Goal: Find specific page/section: Find specific page/section

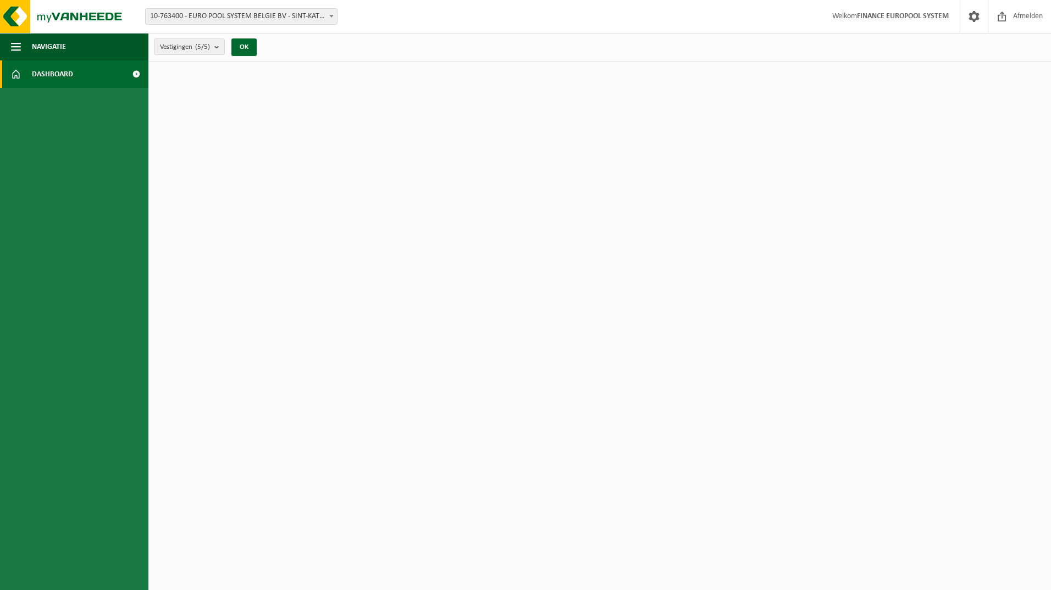
click at [177, 16] on span "10-763400 - EURO POOL SYSTEM BELGIE BV - SINT-KATELIJNE-WAVER" at bounding box center [241, 16] width 191 height 15
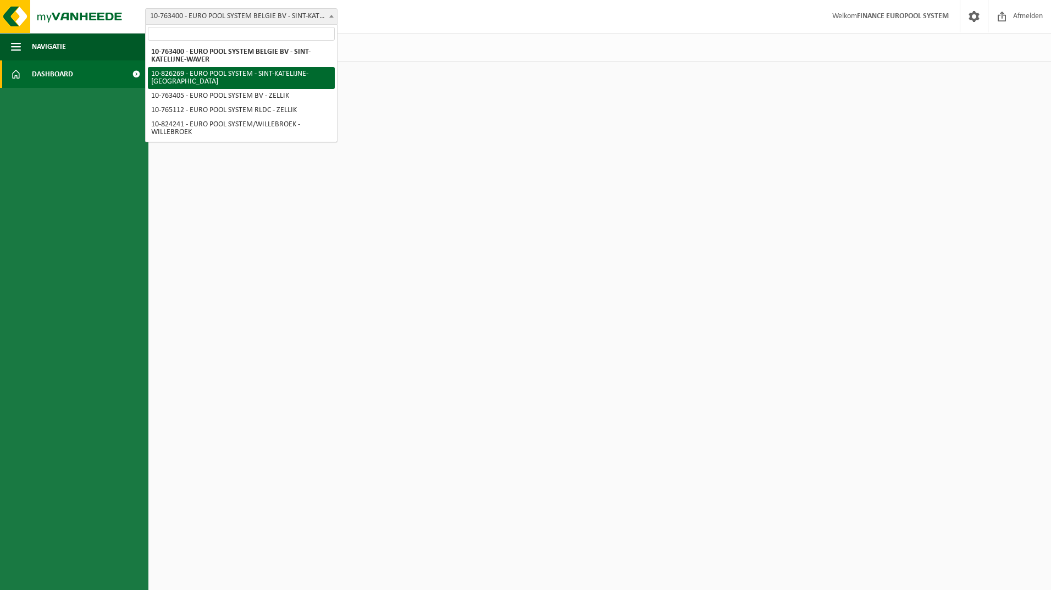
select select "85742"
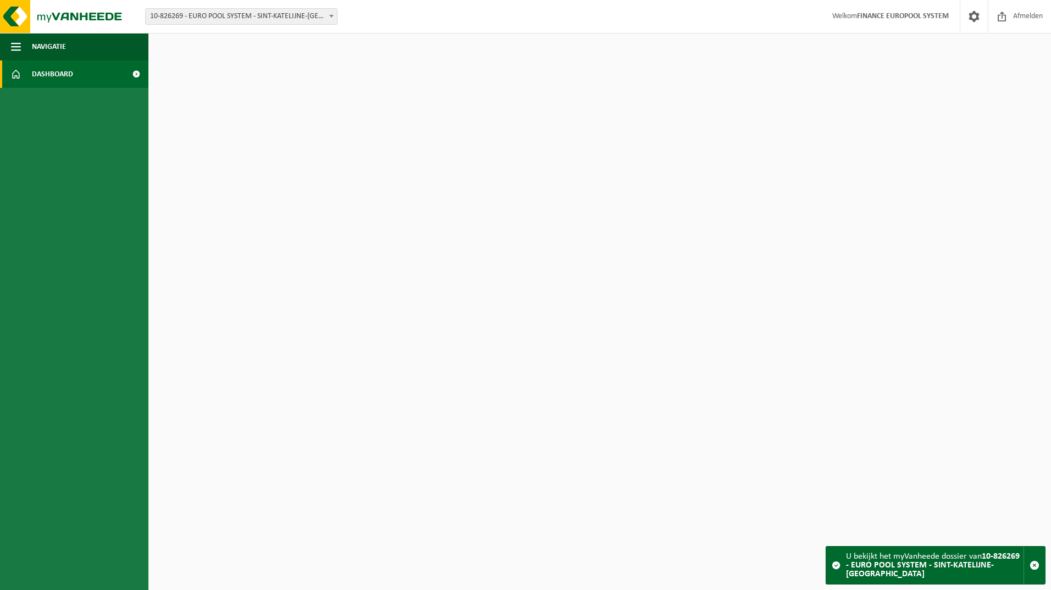
click at [131, 73] on span at bounding box center [136, 73] width 25 height 27
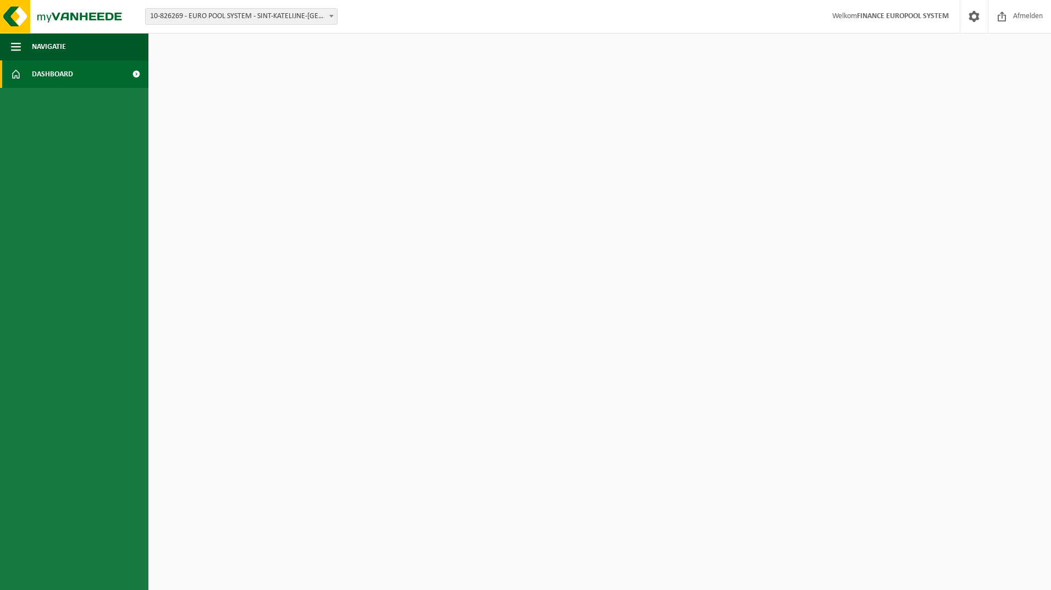
click at [131, 73] on span at bounding box center [136, 73] width 25 height 27
click at [10, 45] on button "Navigatie" at bounding box center [74, 46] width 148 height 27
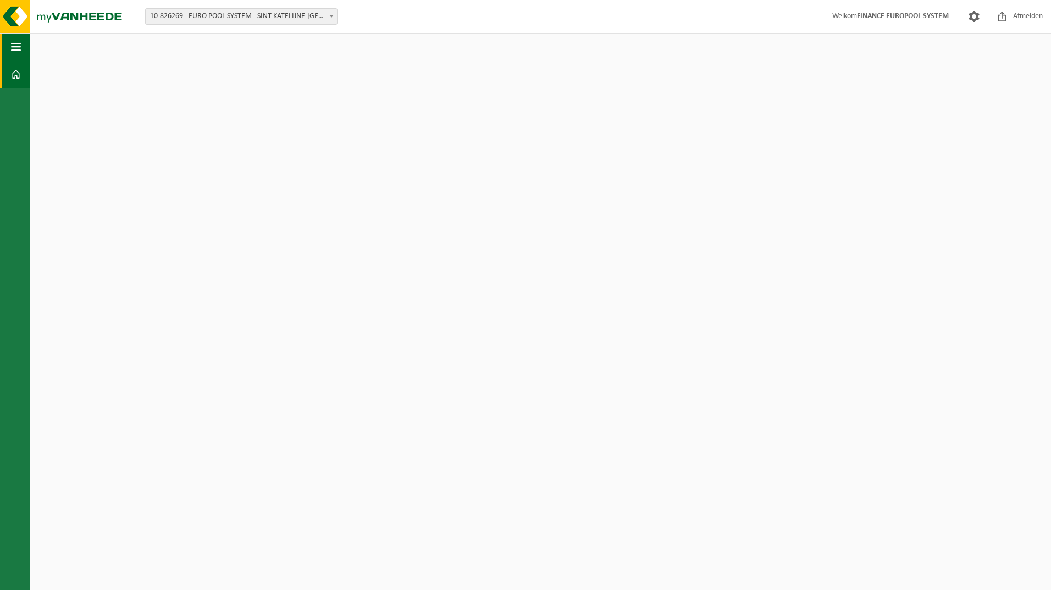
click at [14, 42] on span "button" at bounding box center [16, 46] width 10 height 27
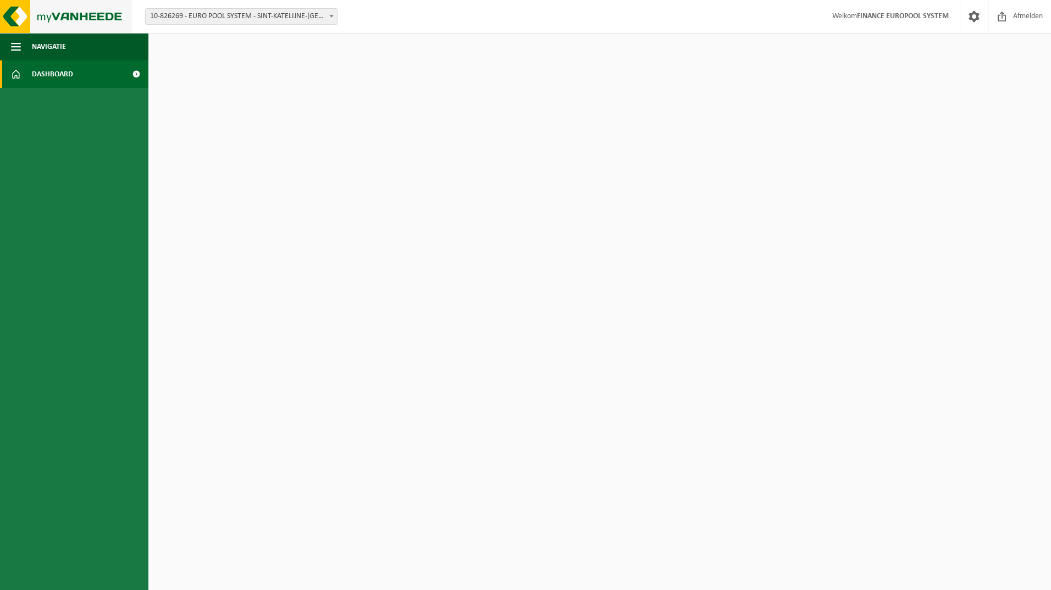
click at [14, 20] on img at bounding box center [66, 16] width 132 height 33
click at [327, 14] on span at bounding box center [331, 16] width 11 height 14
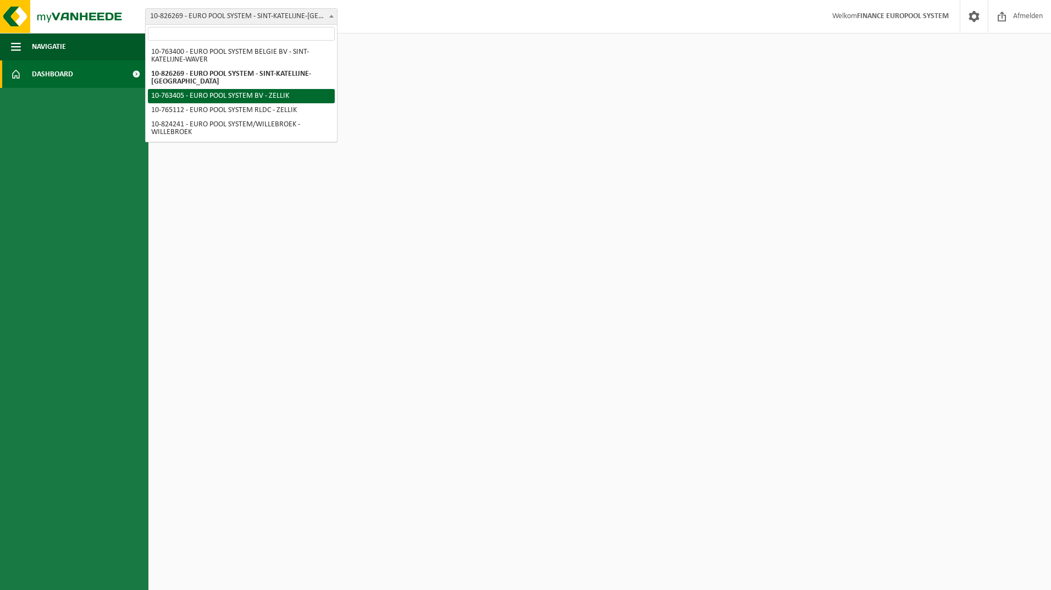
select select "12661"
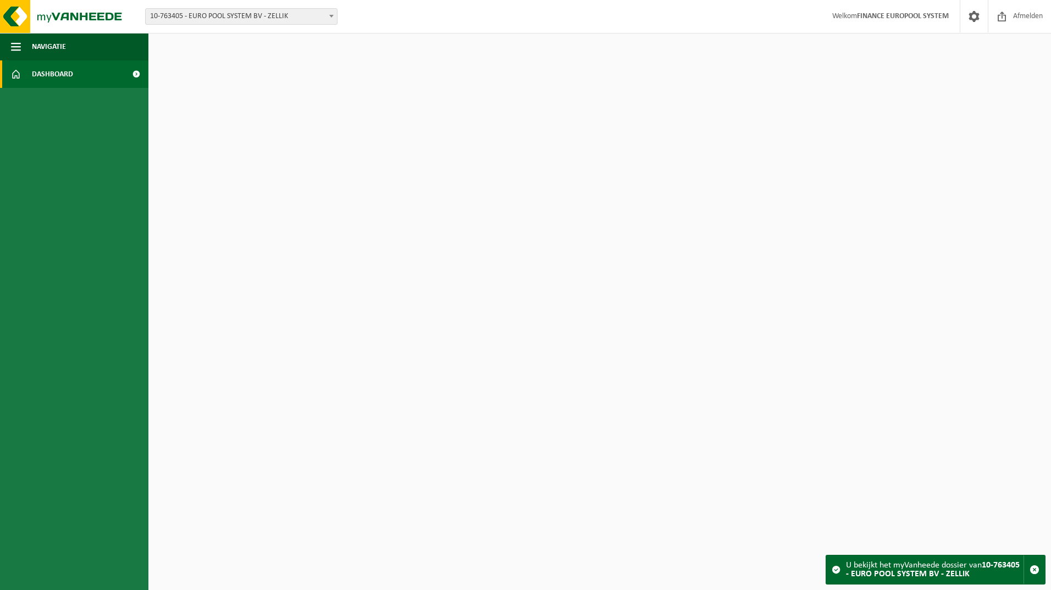
drag, startPoint x: 333, startPoint y: 16, endPoint x: 333, endPoint y: 23, distance: 6.6
click at [333, 16] on b at bounding box center [331, 16] width 4 height 3
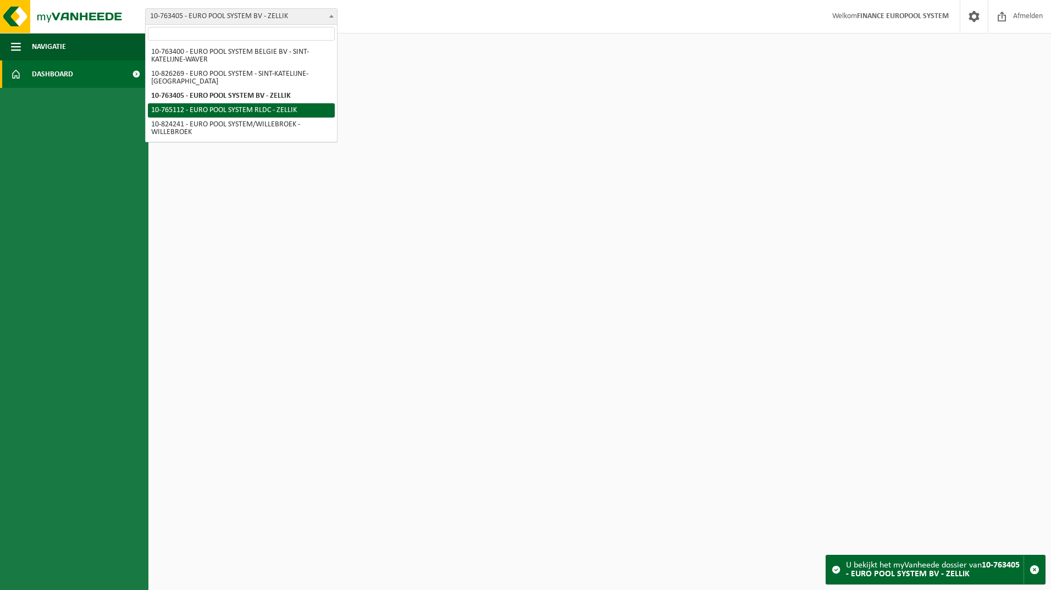
select select "12781"
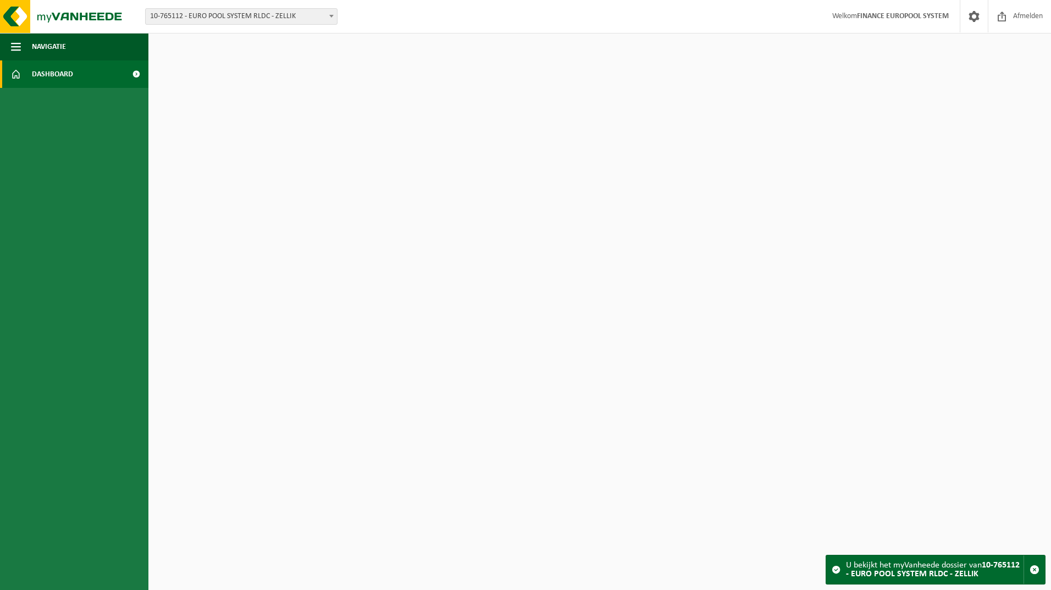
click at [333, 15] on b at bounding box center [331, 16] width 4 height 3
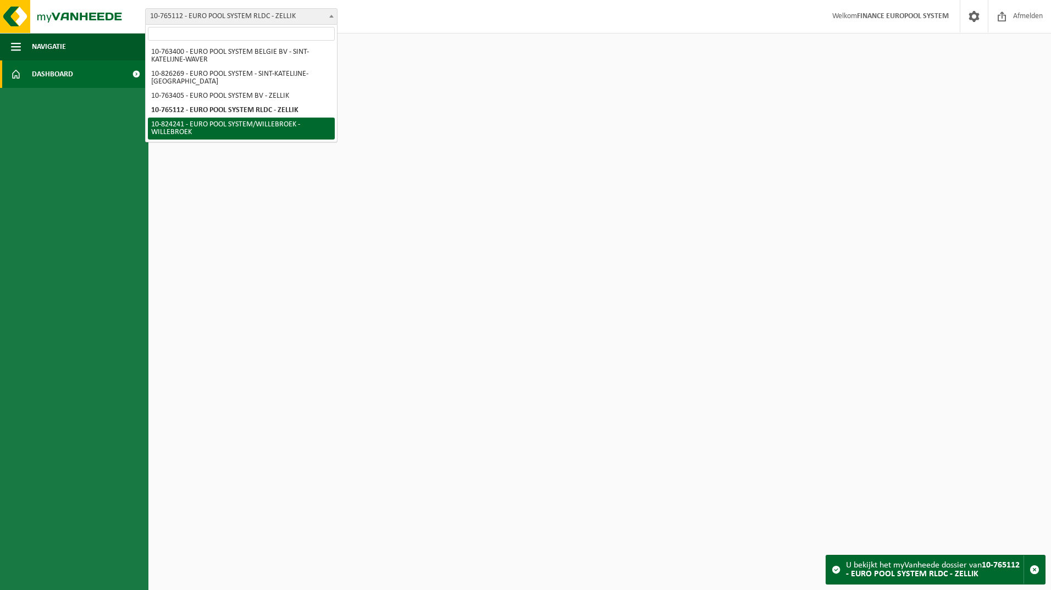
select select "84596"
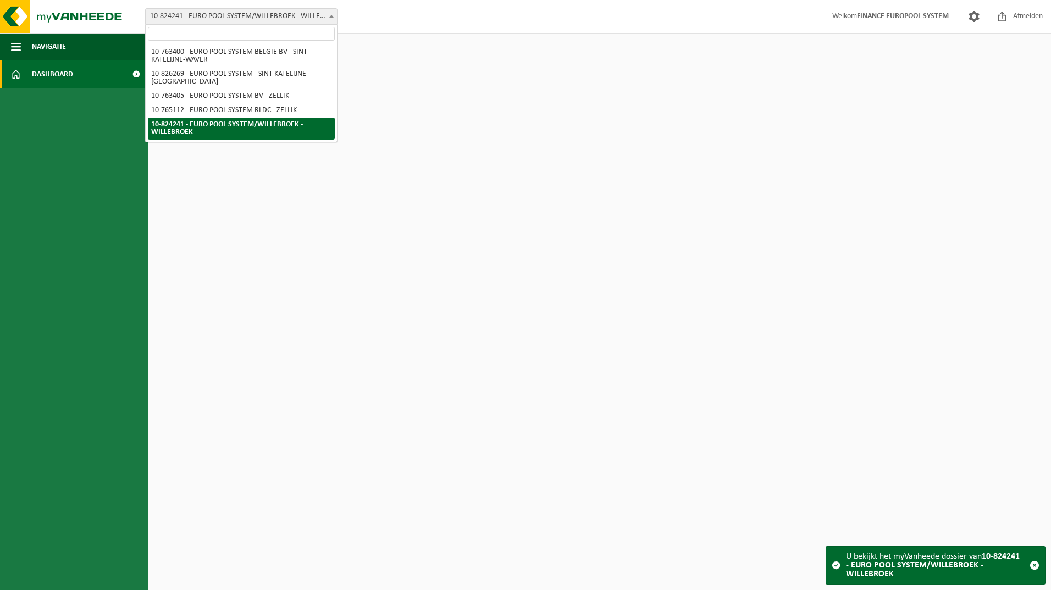
click at [327, 16] on span at bounding box center [331, 16] width 11 height 14
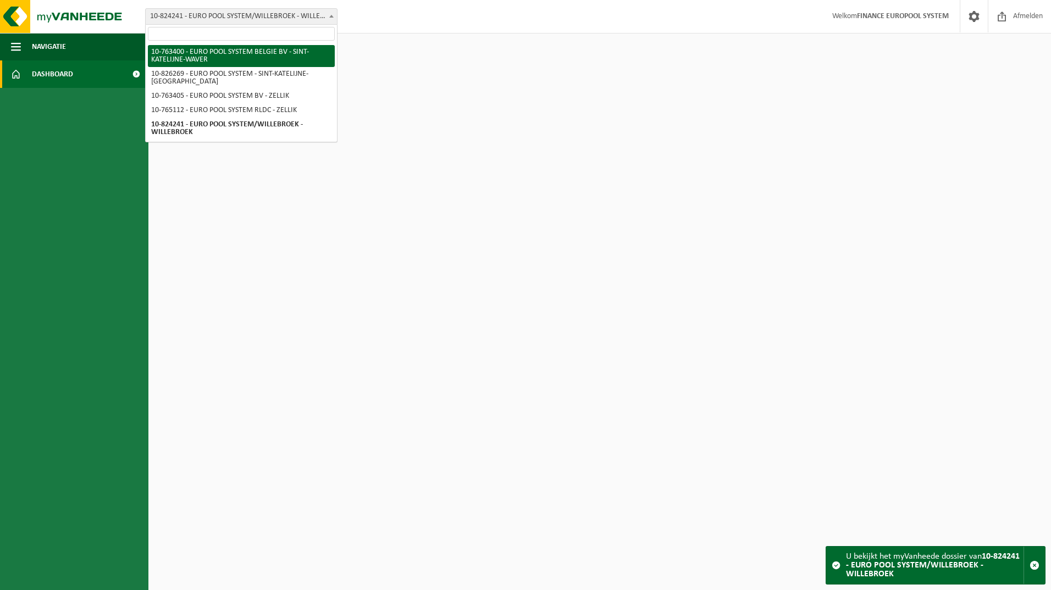
select select "12660"
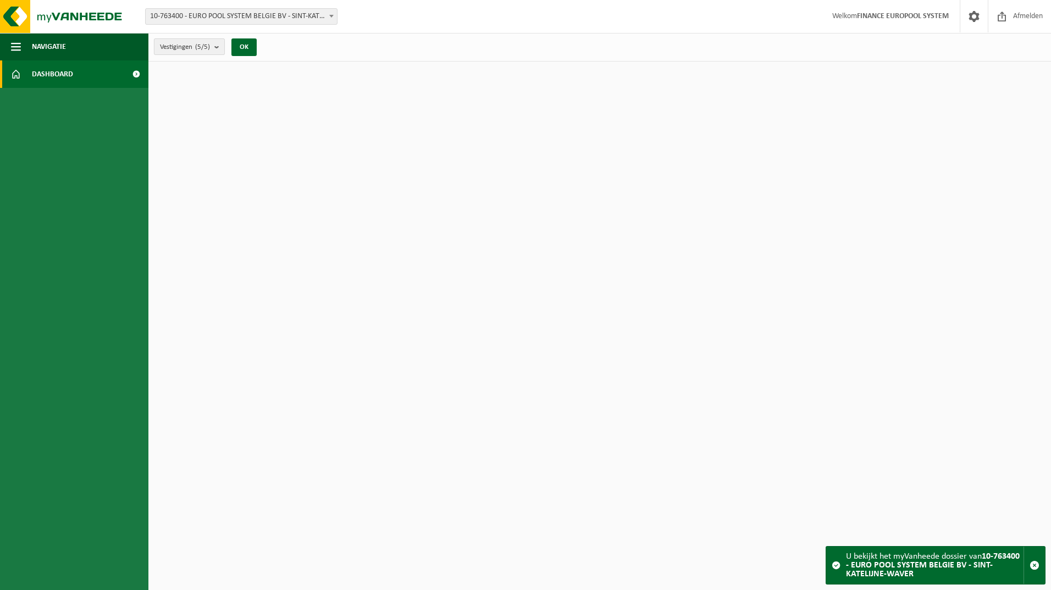
click at [217, 48] on b "submit" at bounding box center [219, 46] width 10 height 15
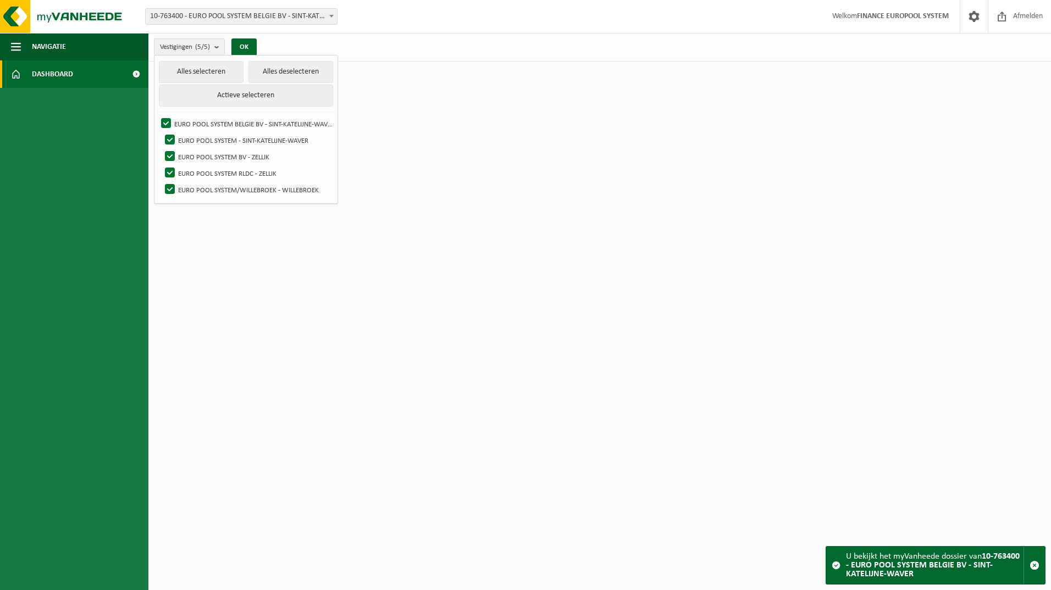
click at [44, 140] on ul "Navigatie Afmelden Dashboard" at bounding box center [74, 311] width 148 height 557
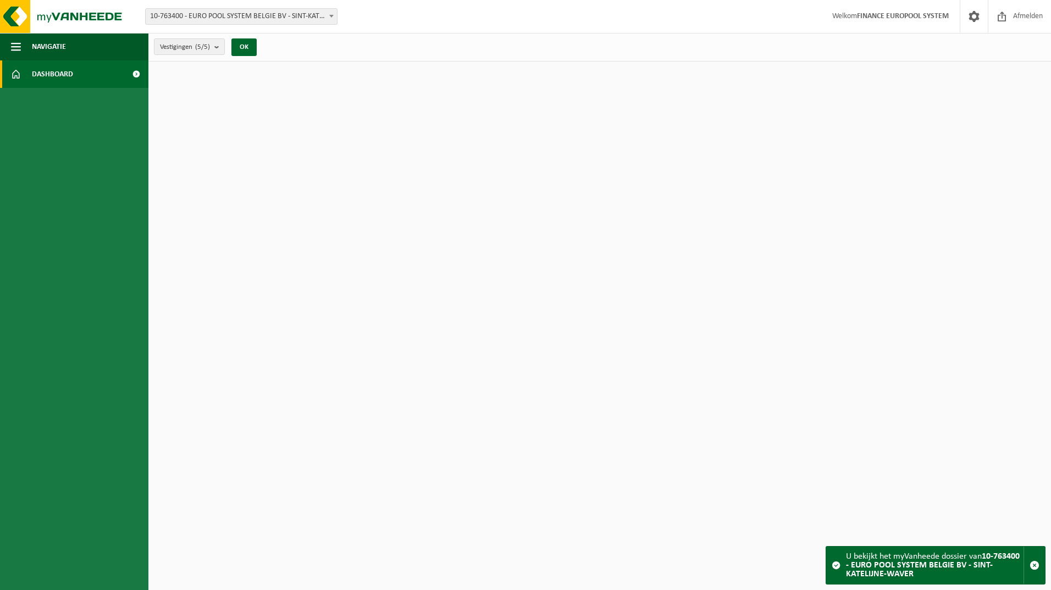
click at [888, 18] on strong "FINANCE EUROPOOL SYSTEM" at bounding box center [903, 16] width 92 height 8
click at [35, 17] on img at bounding box center [66, 16] width 132 height 33
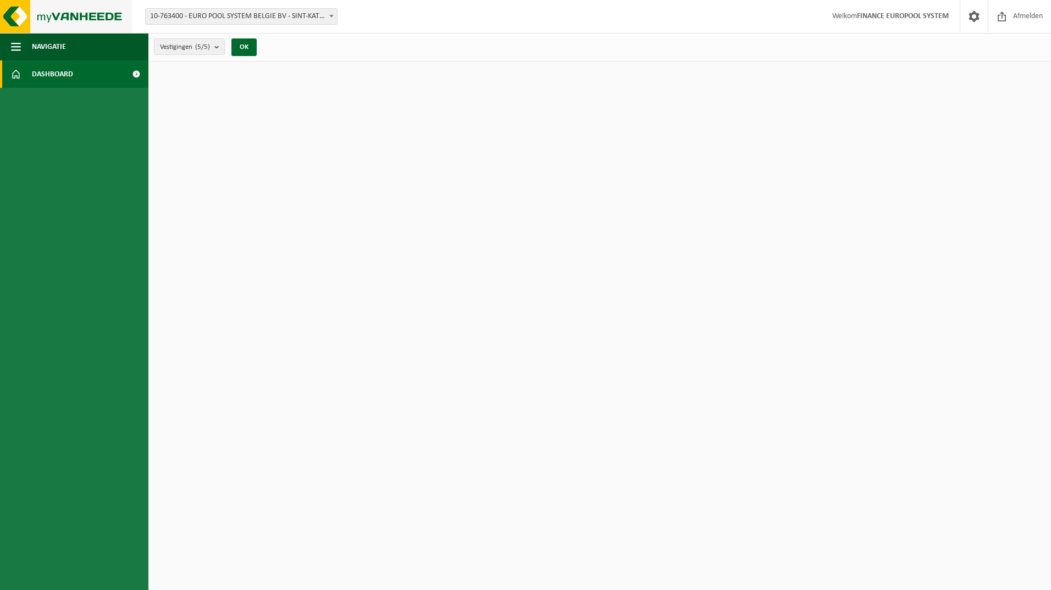
drag, startPoint x: 0, startPoint y: 0, endPoint x: 40, endPoint y: 18, distance: 44.0
click at [40, 18] on img at bounding box center [66, 16] width 132 height 33
click at [999, 19] on span at bounding box center [1002, 16] width 16 height 32
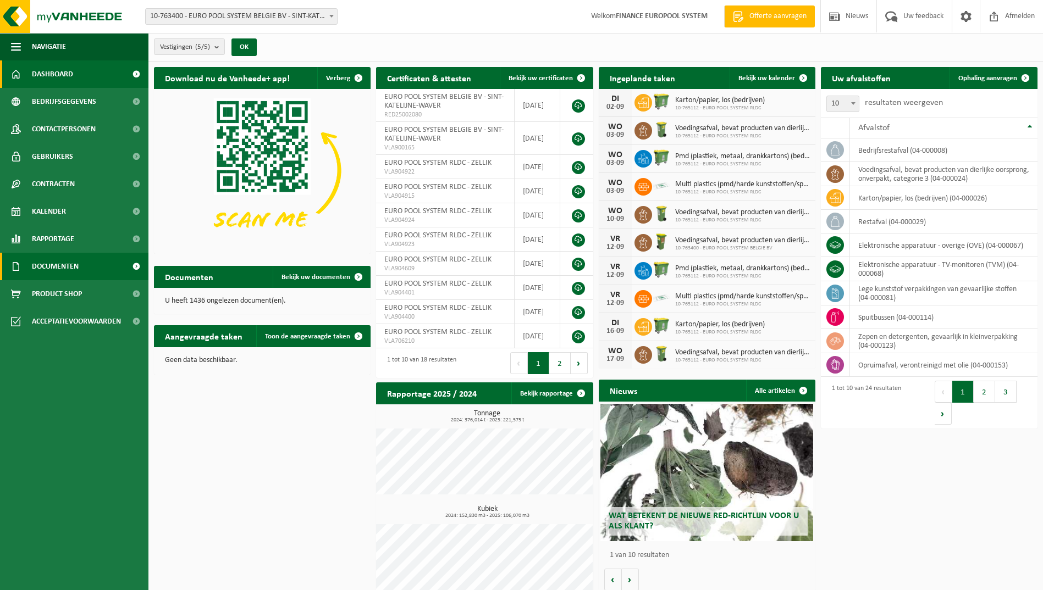
click at [134, 266] on span at bounding box center [136, 266] width 25 height 27
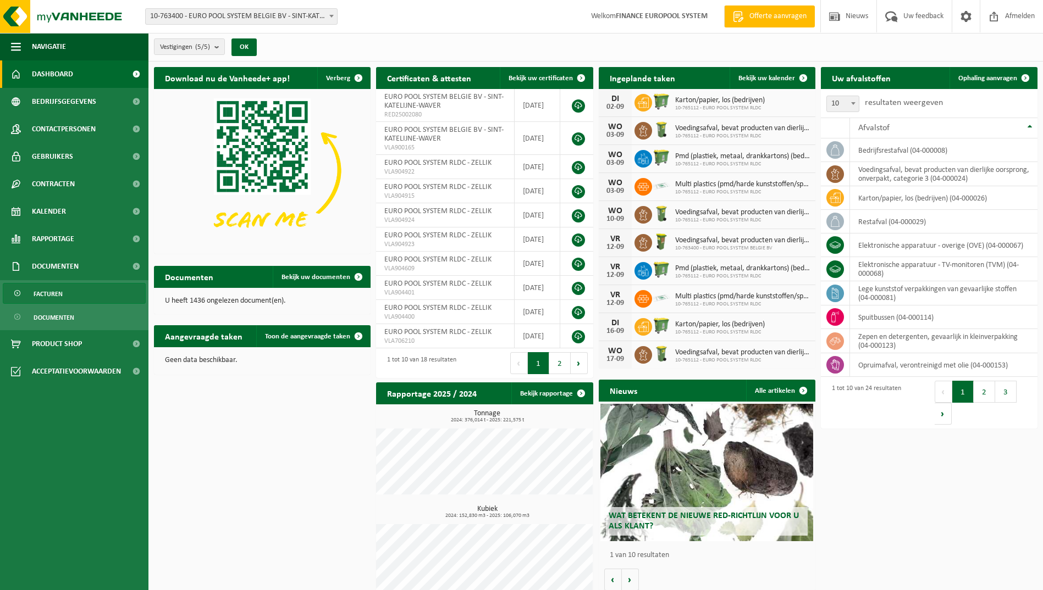
click at [71, 297] on link "Facturen" at bounding box center [74, 293] width 143 height 21
